Goal: Check status: Check status

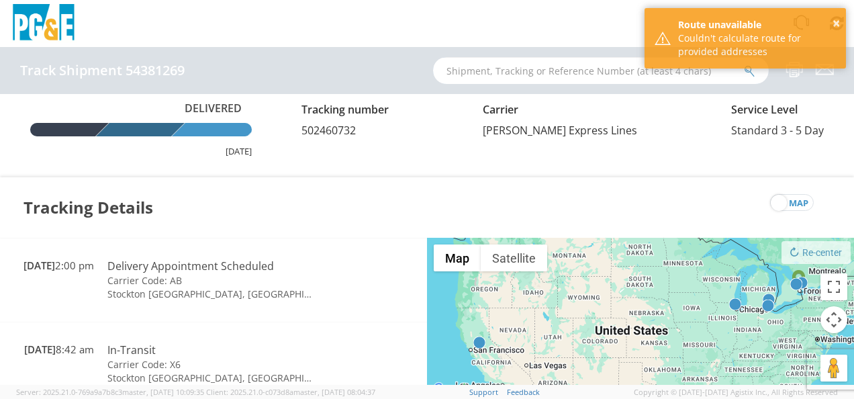
click at [535, 70] on input "text" at bounding box center [601, 70] width 336 height 27
paste input "57099266"
type input "57099266"
click at [744, 64] on button "submit" at bounding box center [749, 72] width 11 height 16
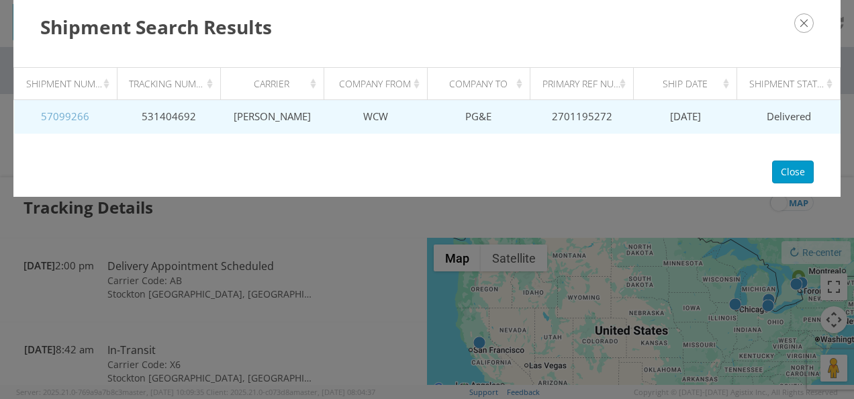
click at [73, 116] on link "57099266" at bounding box center [65, 115] width 48 height 13
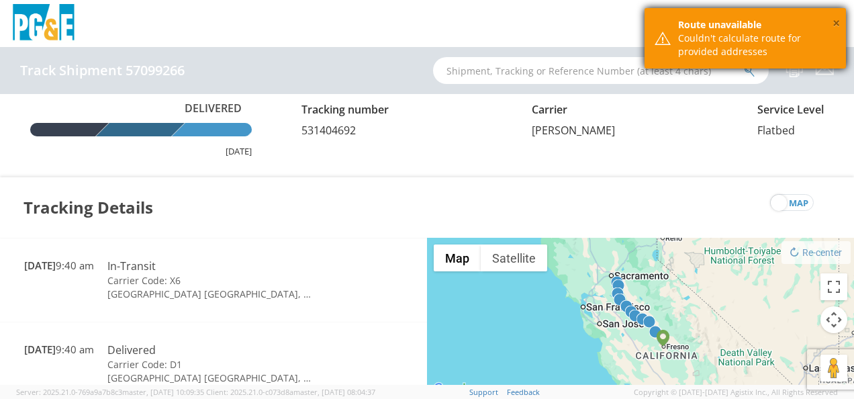
click at [834, 24] on button "×" at bounding box center [836, 23] width 7 height 19
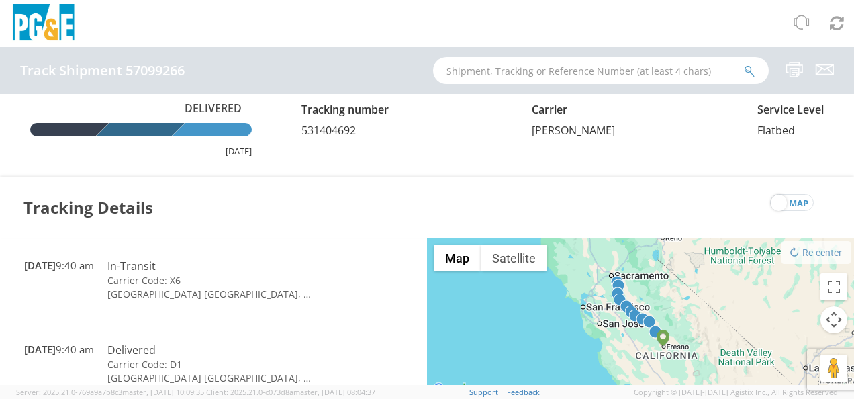
click at [845, 149] on div "Delivered [DATE] Tracking number 531404692 Carrier [PERSON_NAME] Service Level …" at bounding box center [427, 129] width 854 height 70
click at [402, 224] on div "Tracking Details map" at bounding box center [427, 207] width 854 height 60
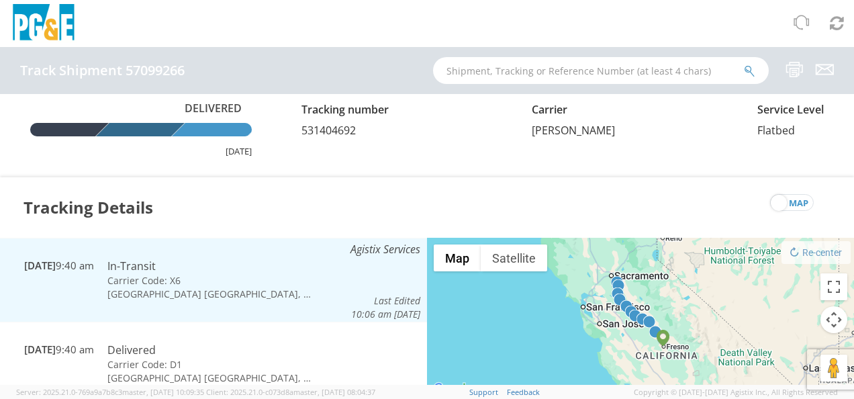
click at [247, 288] on td "[GEOGRAPHIC_DATA] [GEOGRAPHIC_DATA], [GEOGRAPHIC_DATA]" at bounding box center [211, 294] width 220 height 13
